Goal: Information Seeking & Learning: Learn about a topic

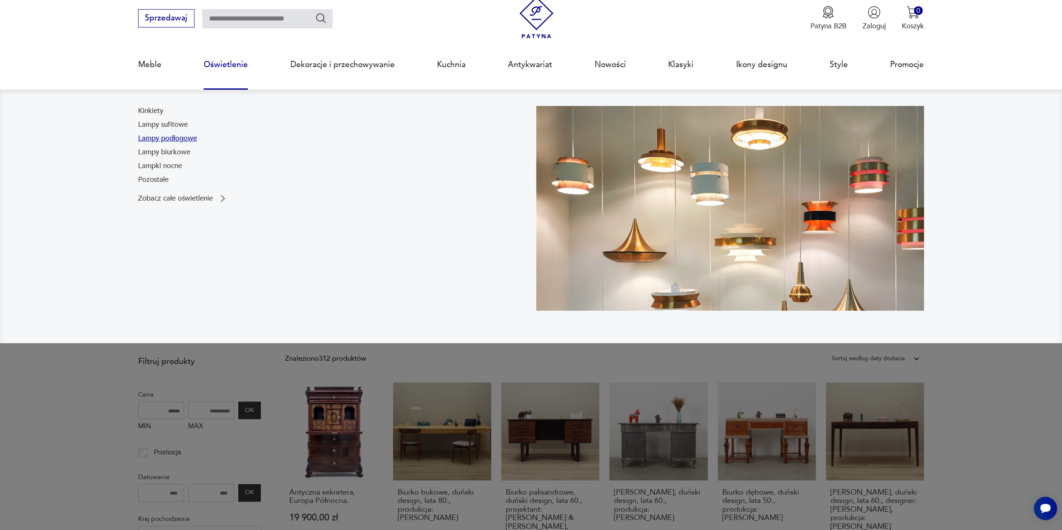
click at [170, 138] on link "Lampy podłogowe" at bounding box center [167, 138] width 59 height 10
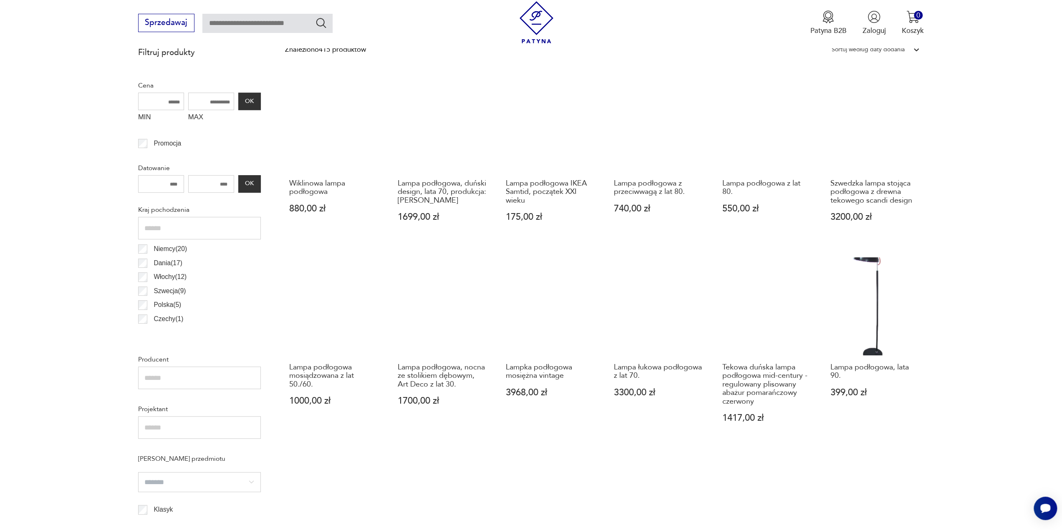
scroll to position [331, 0]
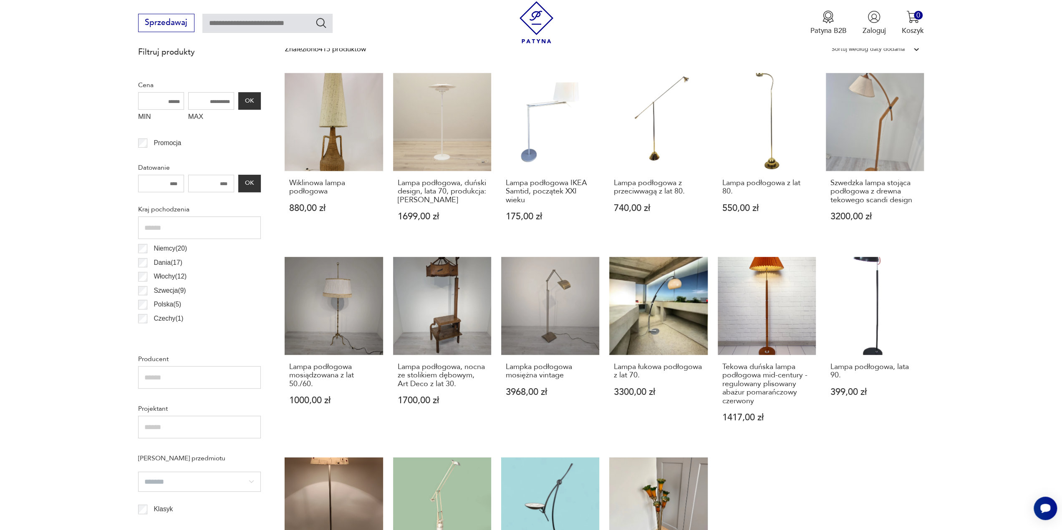
click at [214, 102] on input "MAX" at bounding box center [211, 101] width 46 height 18
type input "***"
click at [242, 100] on button "OK" at bounding box center [249, 101] width 23 height 18
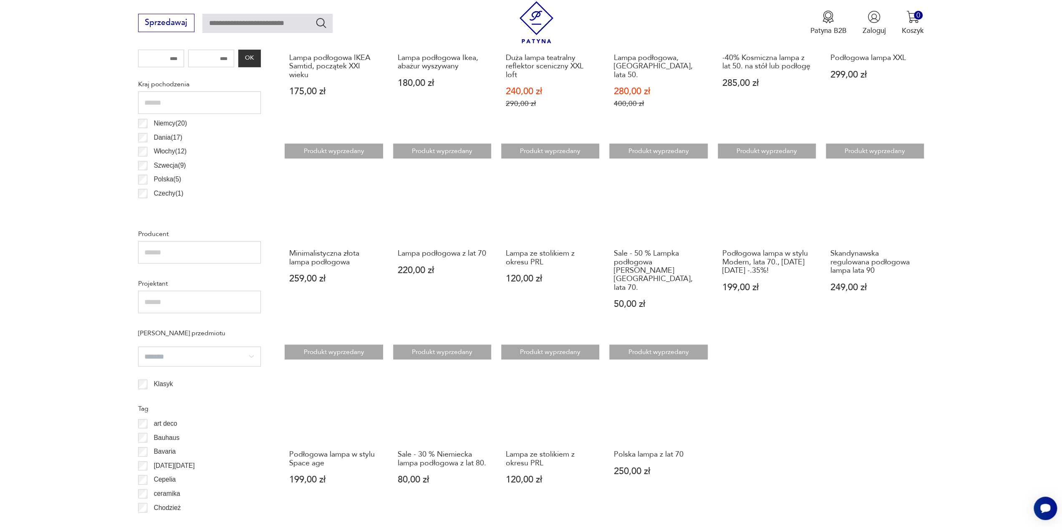
scroll to position [540, 0]
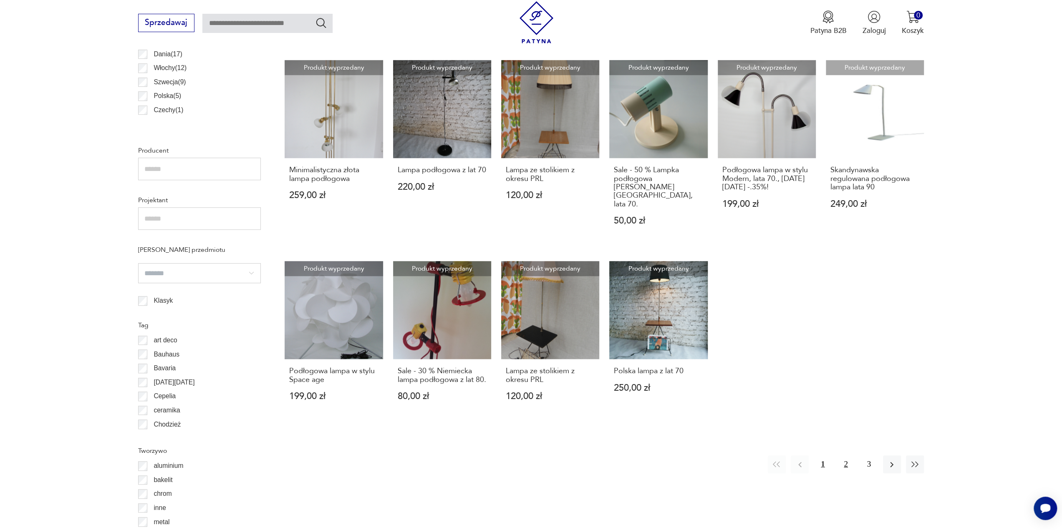
click at [850, 457] on button "2" at bounding box center [845, 464] width 18 height 18
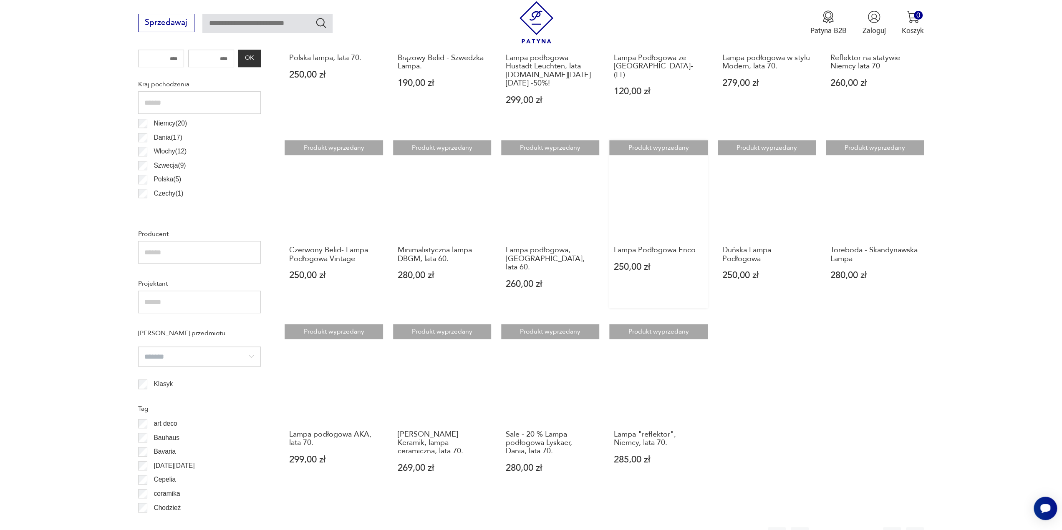
scroll to position [498, 0]
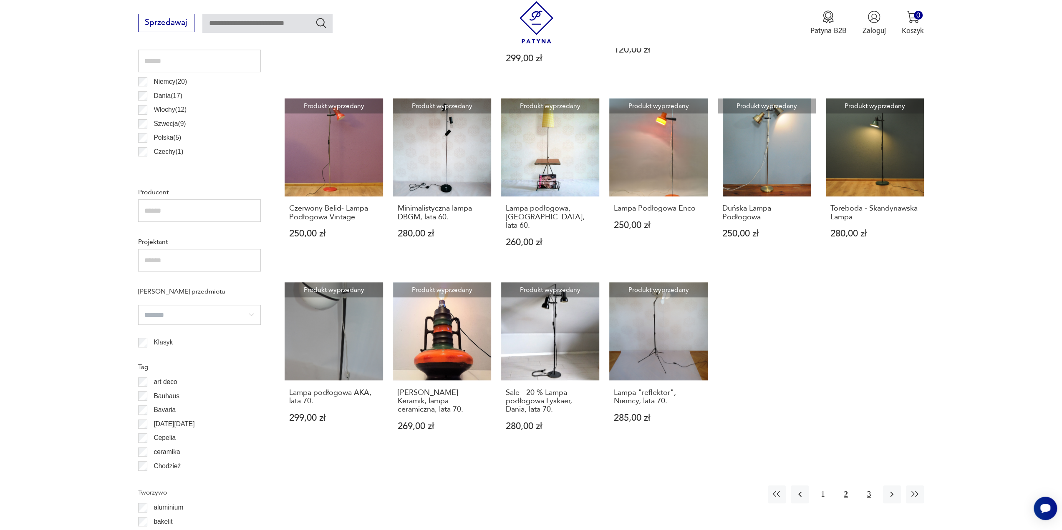
click at [867, 486] on button "3" at bounding box center [869, 495] width 18 height 18
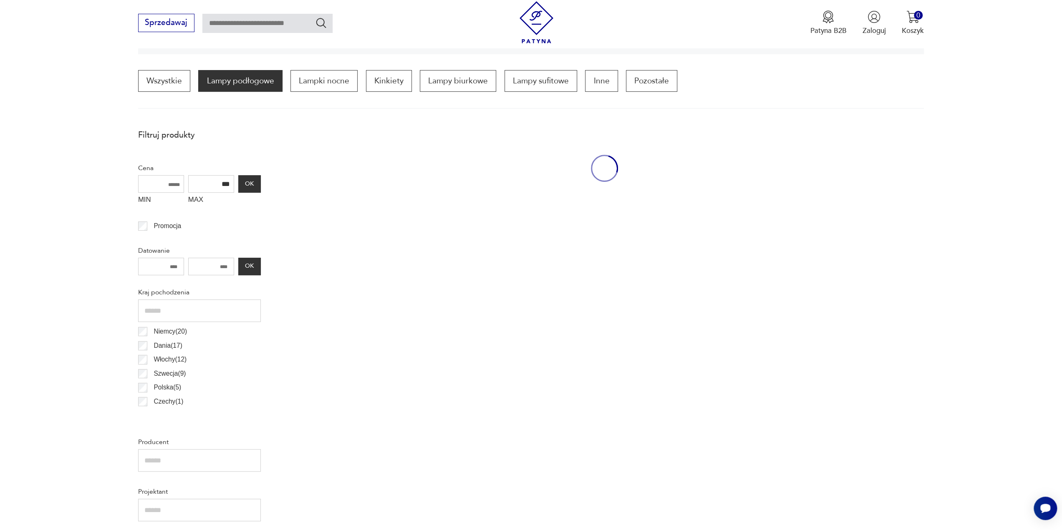
scroll to position [248, 0]
